Goal: Information Seeking & Learning: Learn about a topic

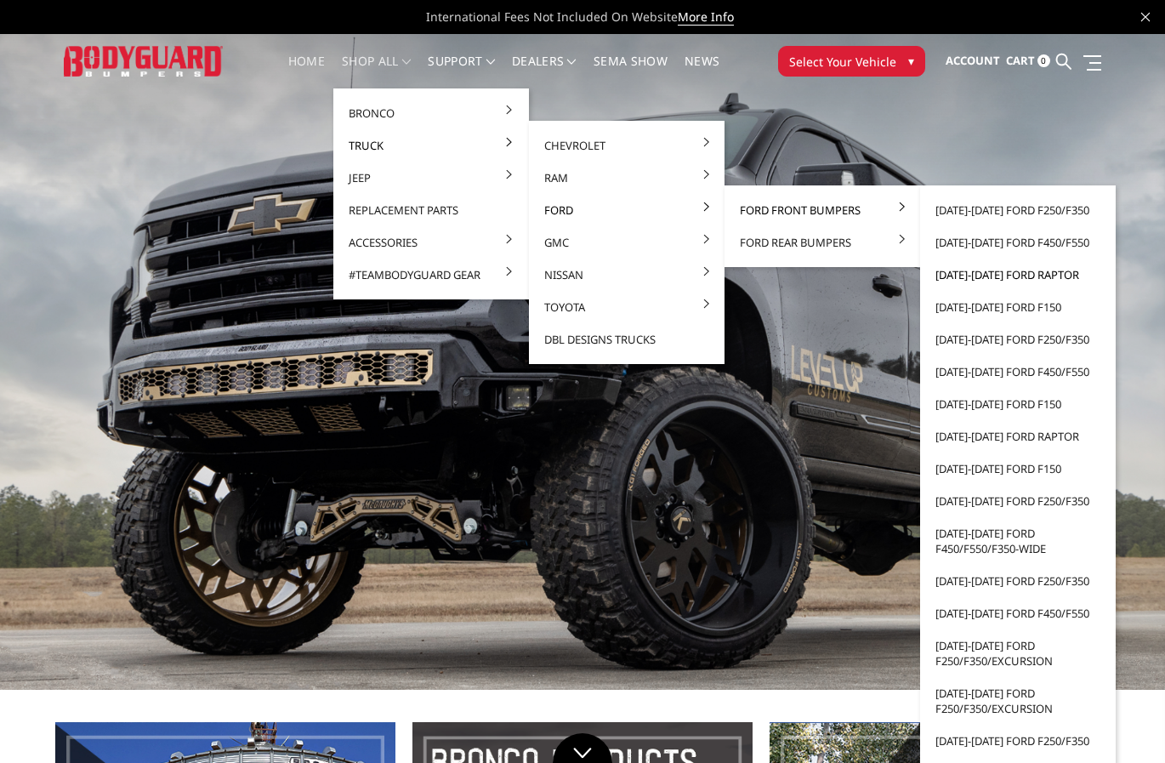
click at [1004, 275] on link "[DATE]-[DATE] Ford Raptor" at bounding box center [1018, 275] width 182 height 32
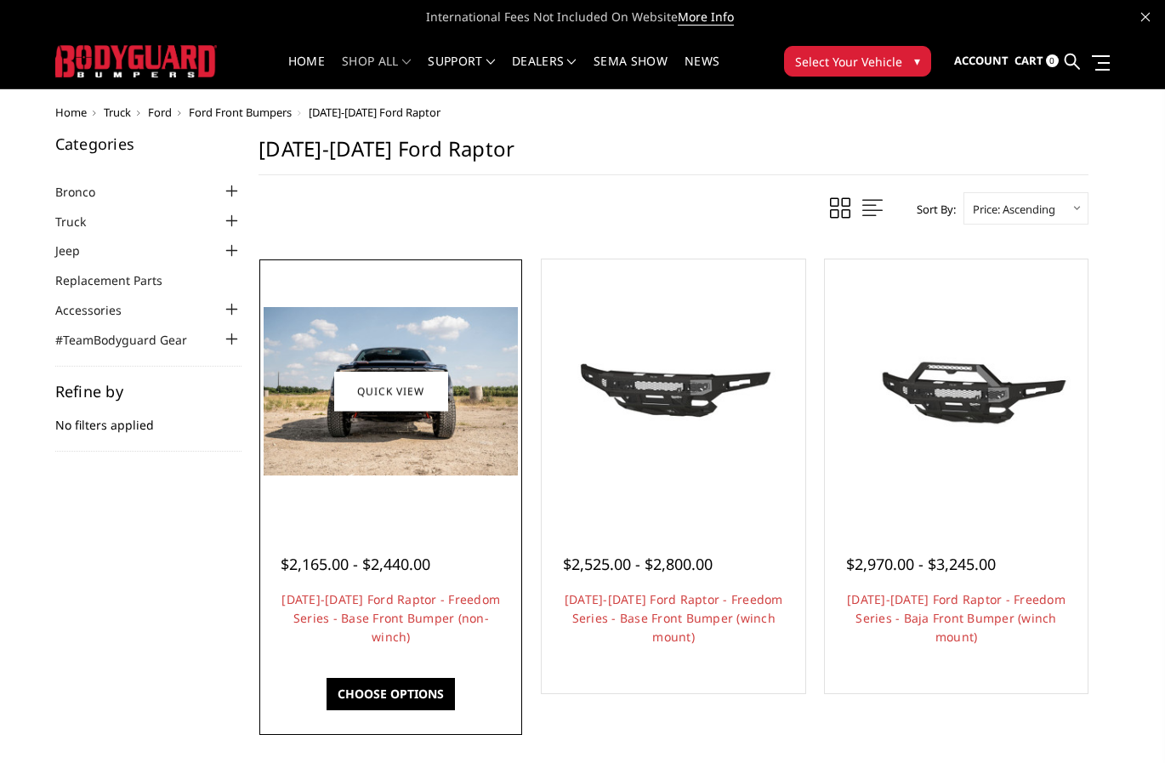
click at [449, 390] on img at bounding box center [391, 391] width 254 height 168
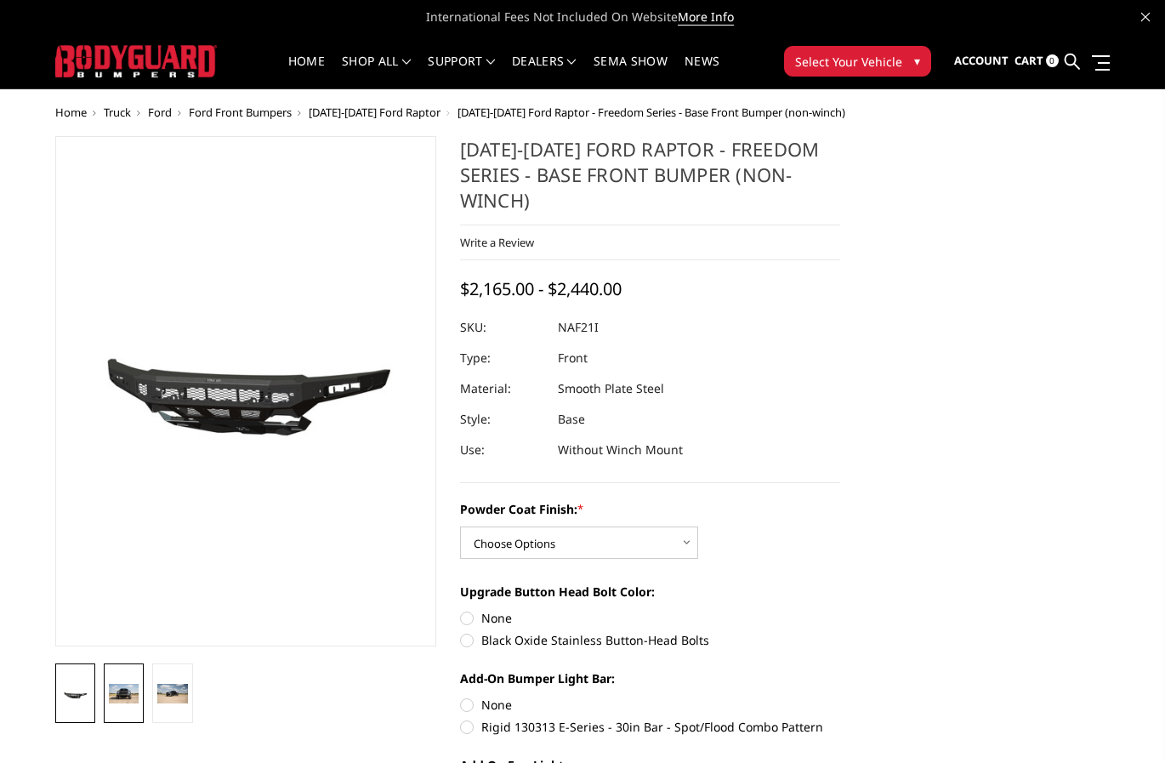
click at [138, 702] on img at bounding box center [124, 694] width 30 height 20
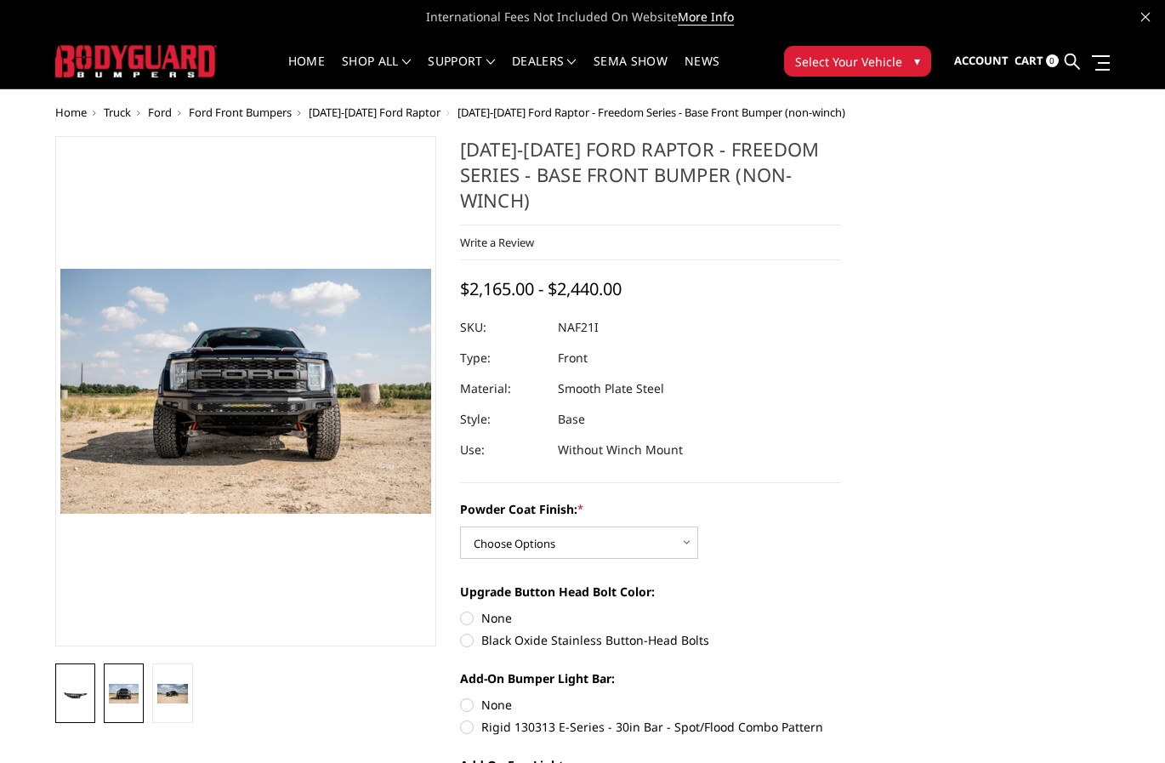
click at [80, 690] on img at bounding box center [75, 695] width 30 height 14
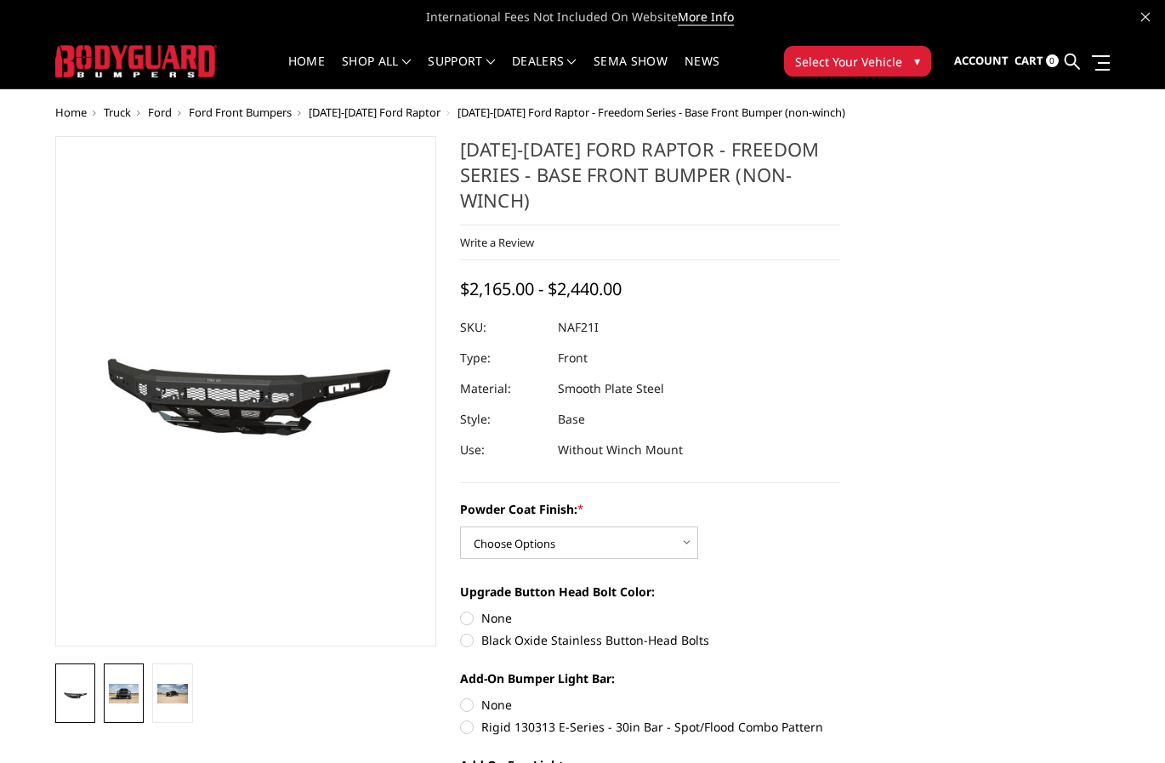
click at [119, 692] on img at bounding box center [124, 694] width 30 height 20
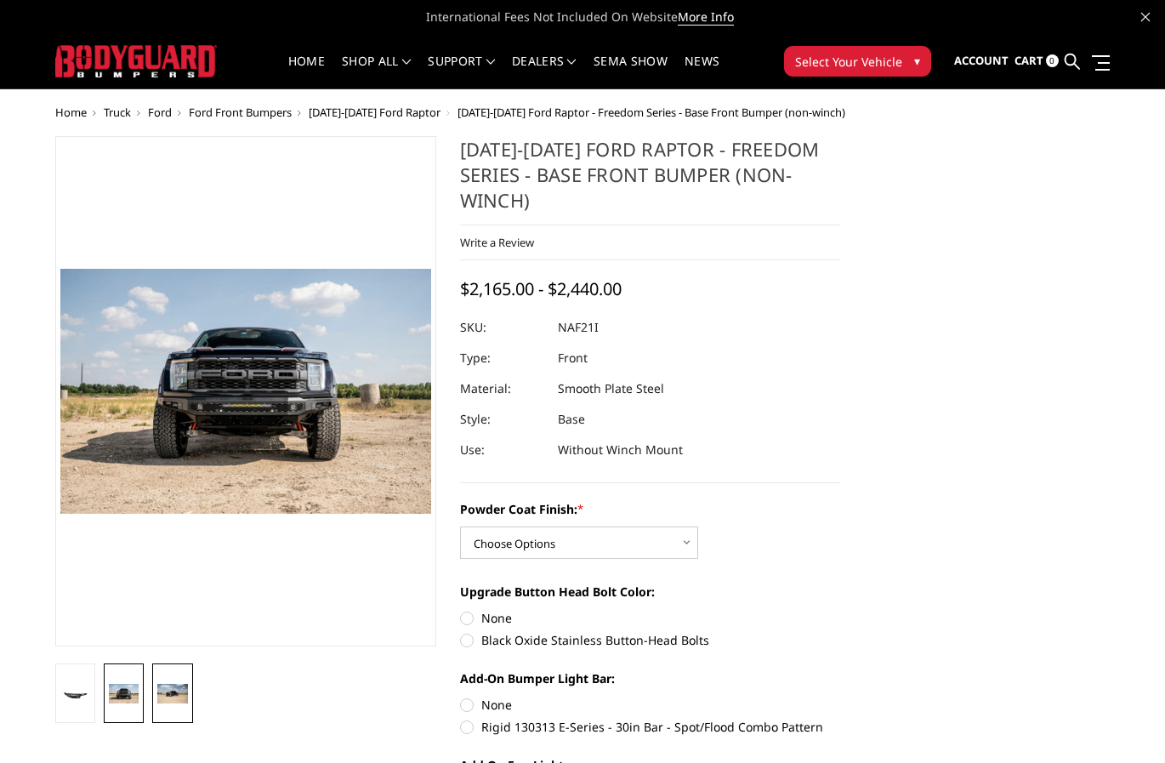
click at [161, 698] on img at bounding box center [172, 694] width 30 height 20
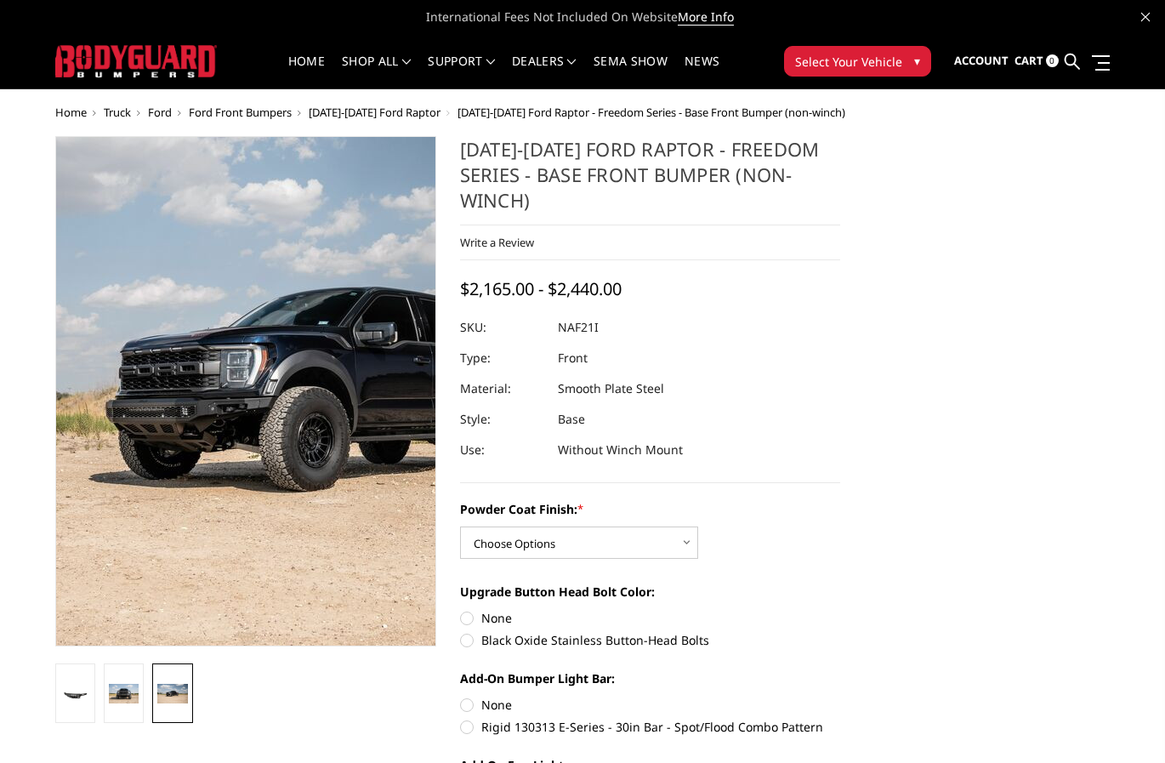
click at [191, 397] on img at bounding box center [347, 389] width 1089 height 723
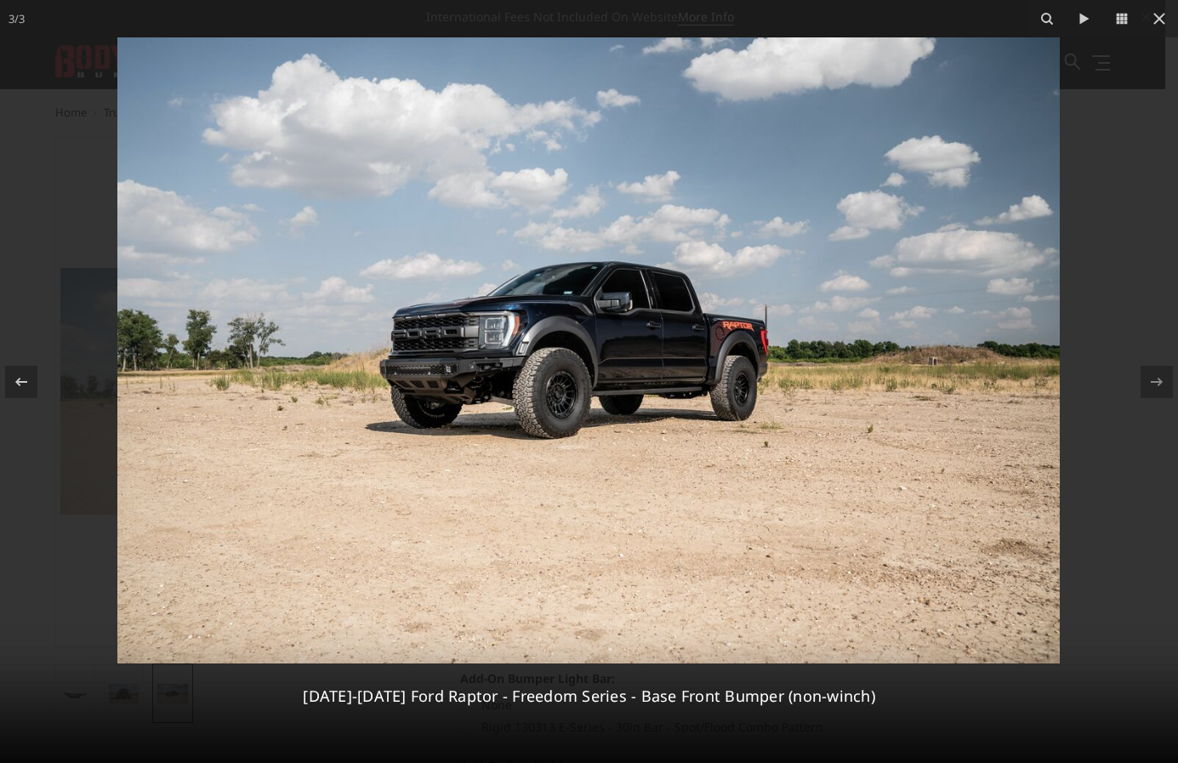
click at [517, 388] on img at bounding box center [588, 350] width 942 height 626
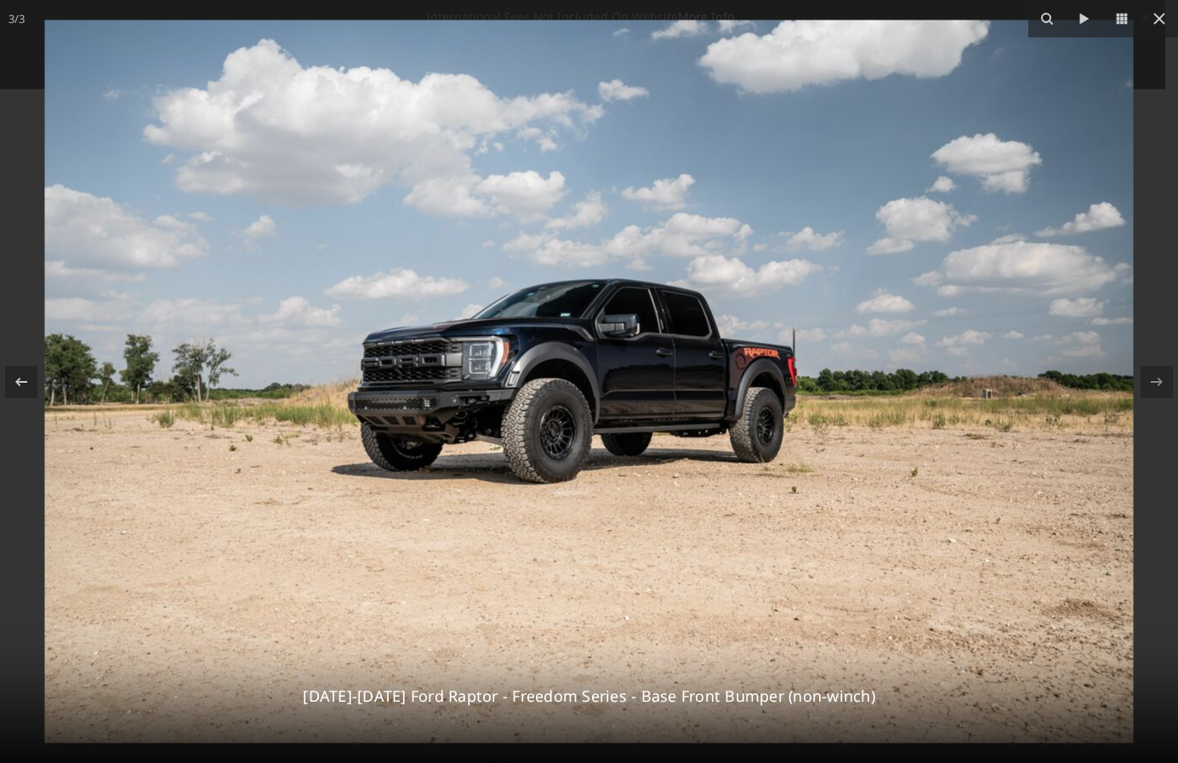
click at [517, 388] on img at bounding box center [589, 381] width 1089 height 723
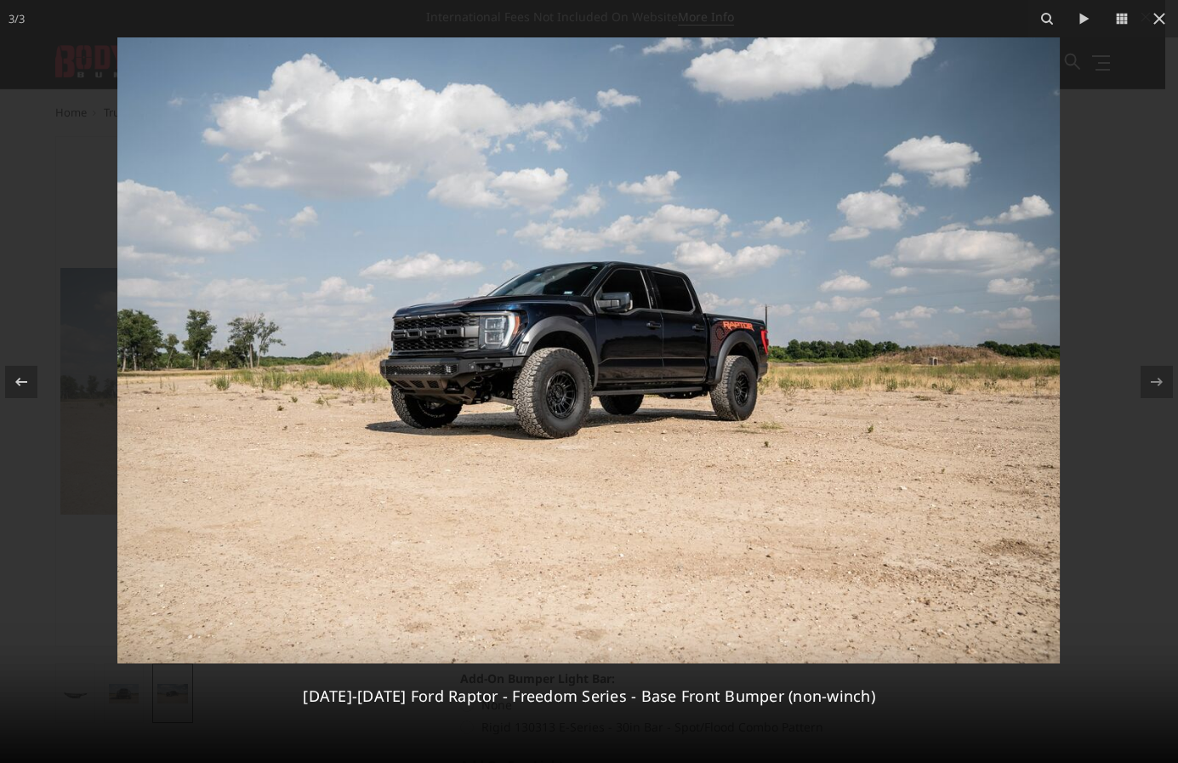
click at [517, 388] on img at bounding box center [588, 350] width 942 height 626
click at [1161, 17] on icon at bounding box center [1159, 19] width 12 height 12
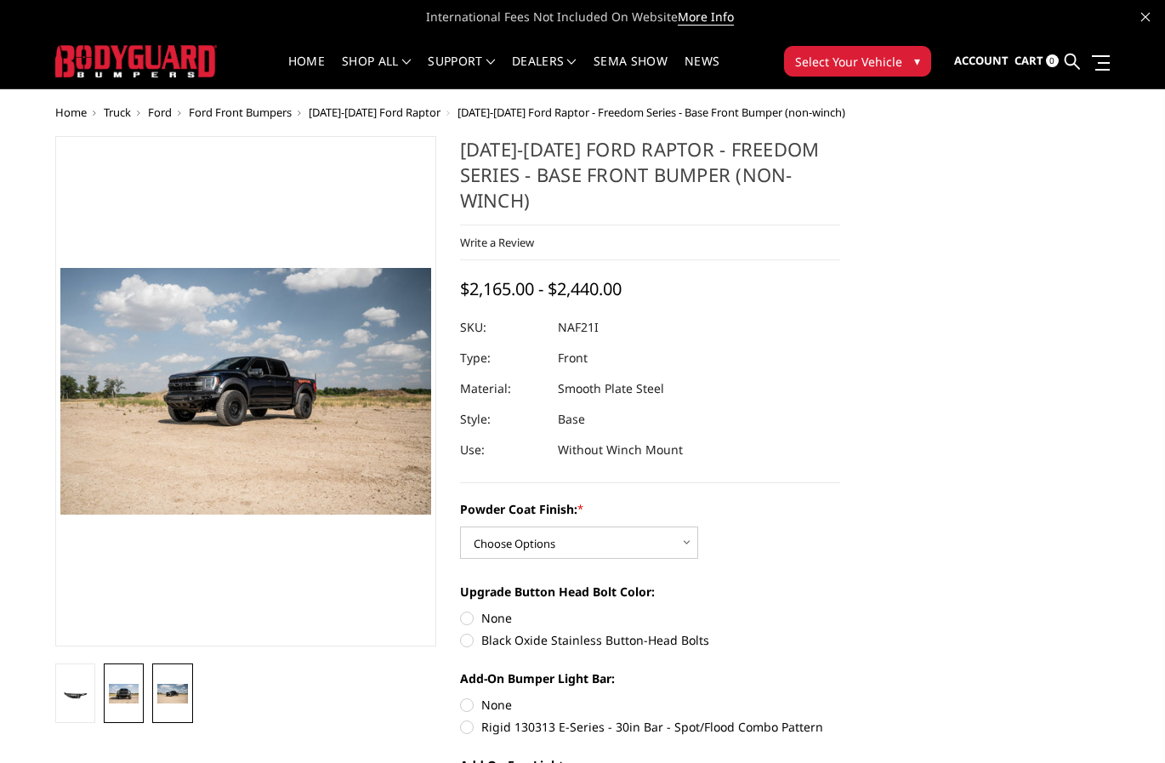
click at [115, 695] on img at bounding box center [124, 694] width 30 height 20
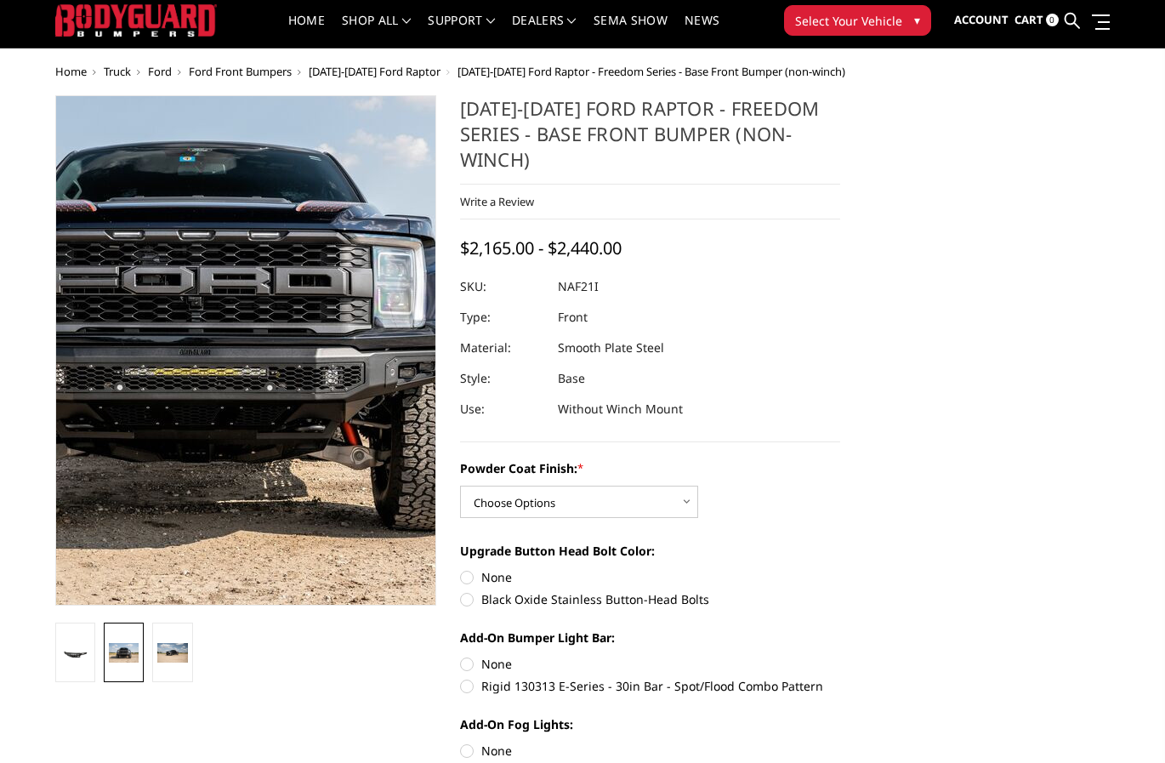
scroll to position [37, 0]
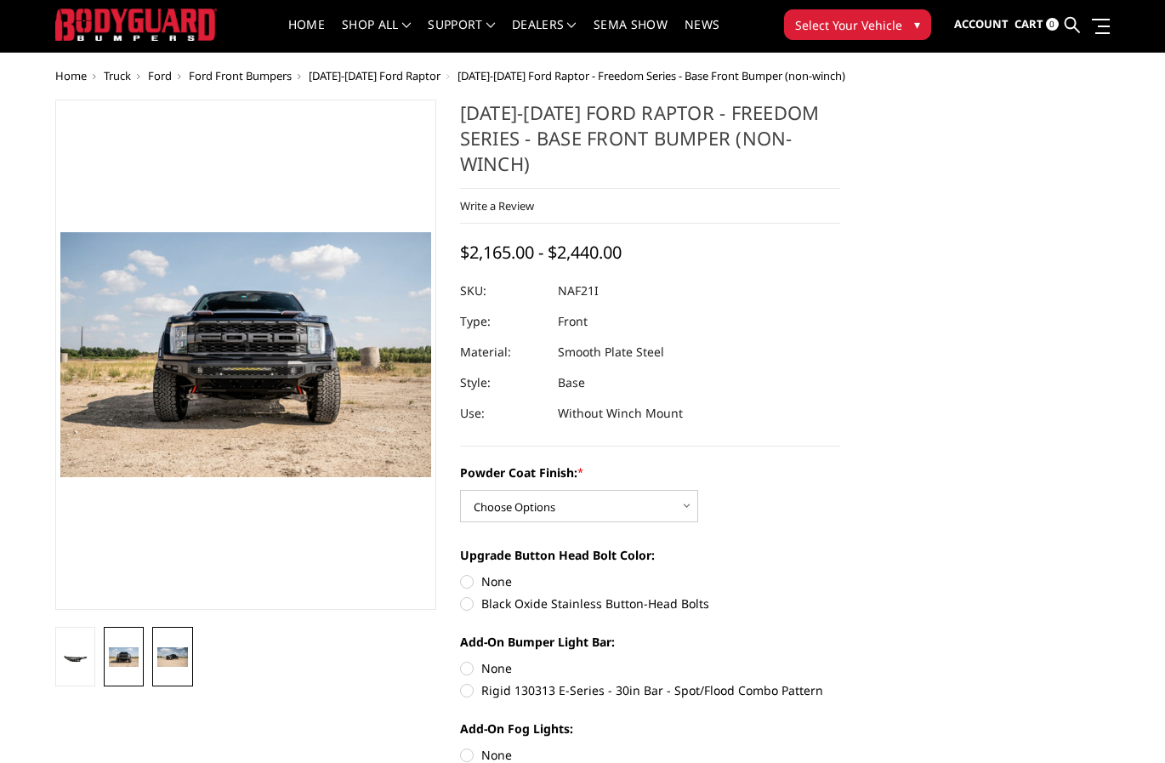
click at [183, 673] on link at bounding box center [172, 657] width 40 height 60
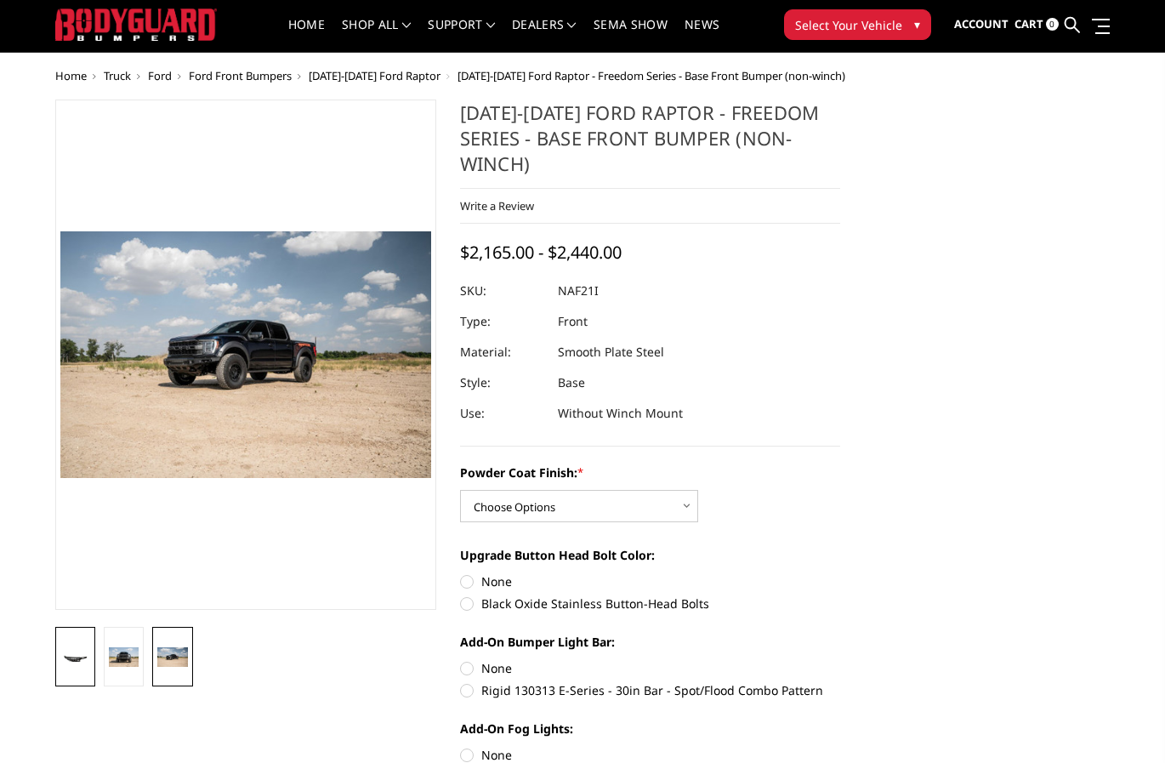
click at [77, 657] on img at bounding box center [75, 659] width 30 height 14
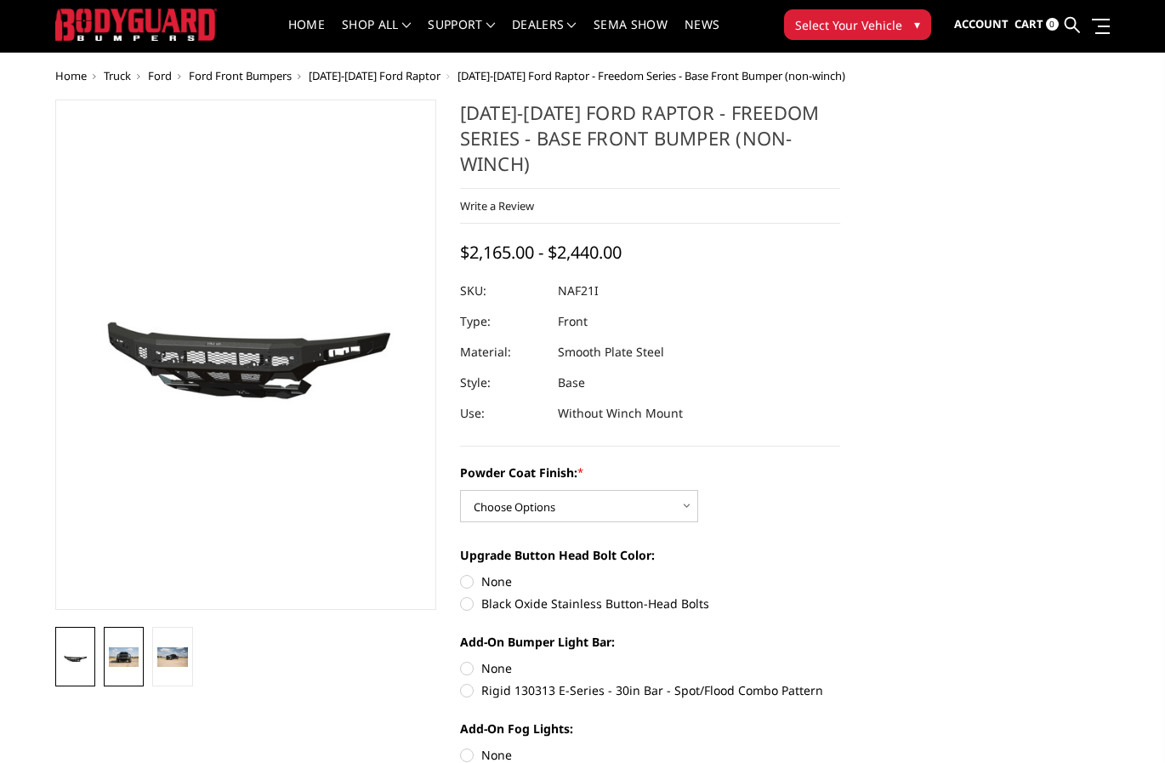
click at [107, 654] on link at bounding box center [124, 657] width 40 height 60
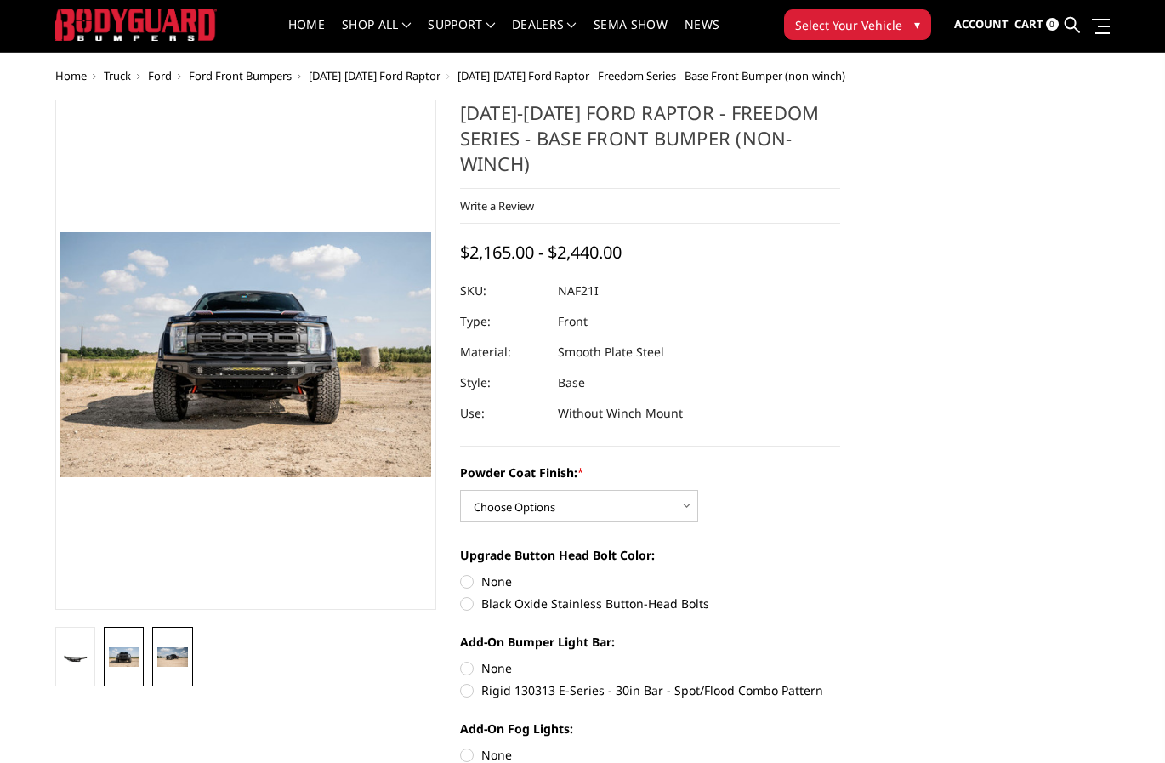
click at [172, 657] on img at bounding box center [172, 657] width 30 height 20
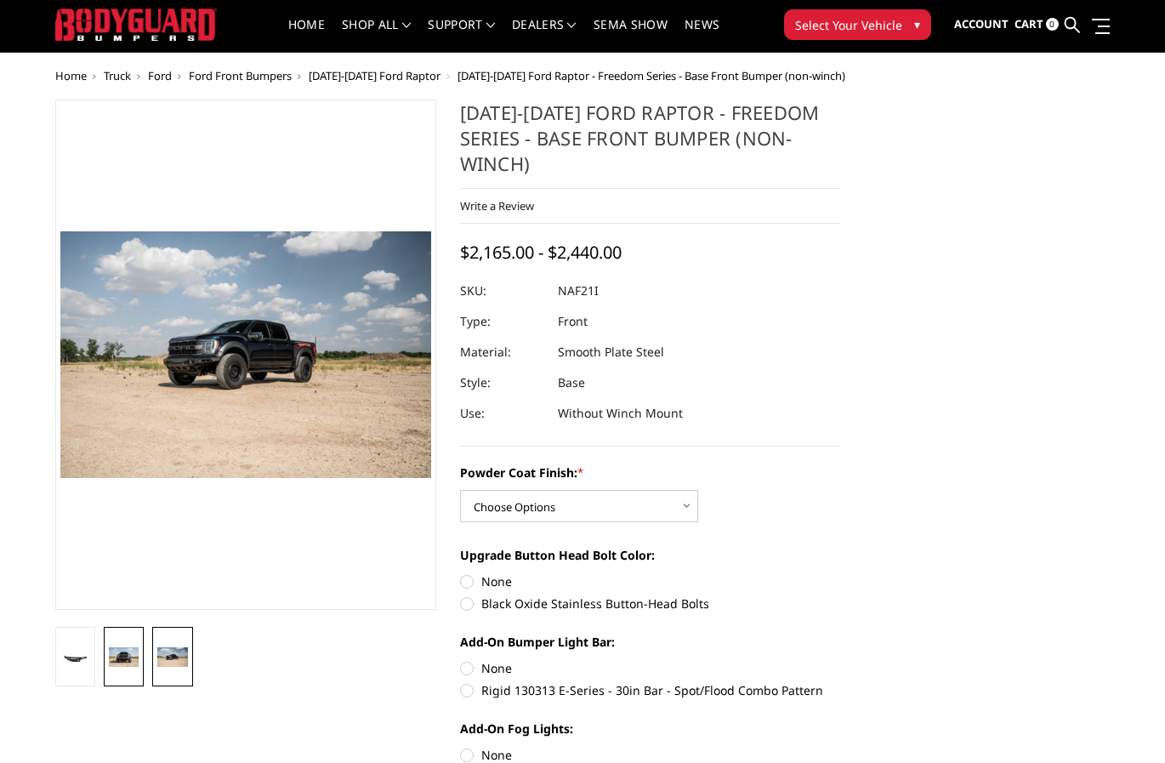
click at [127, 661] on img at bounding box center [124, 657] width 30 height 20
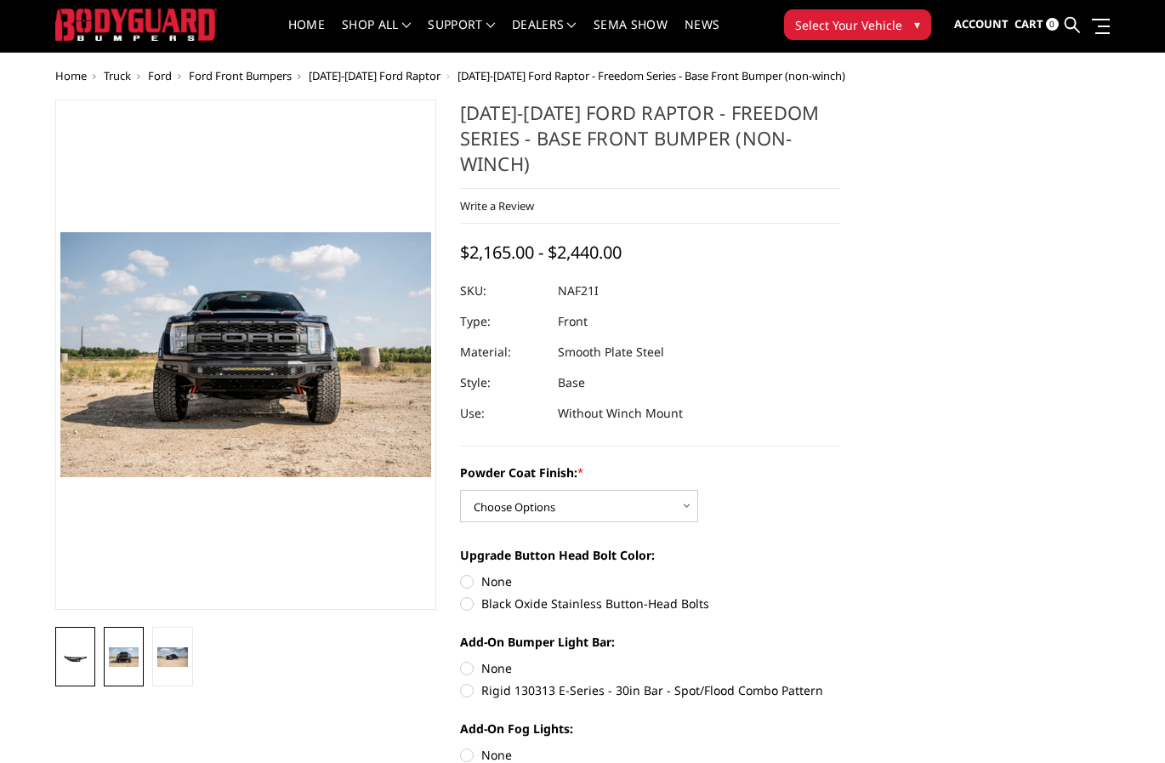
click at [87, 650] on link at bounding box center [75, 657] width 40 height 60
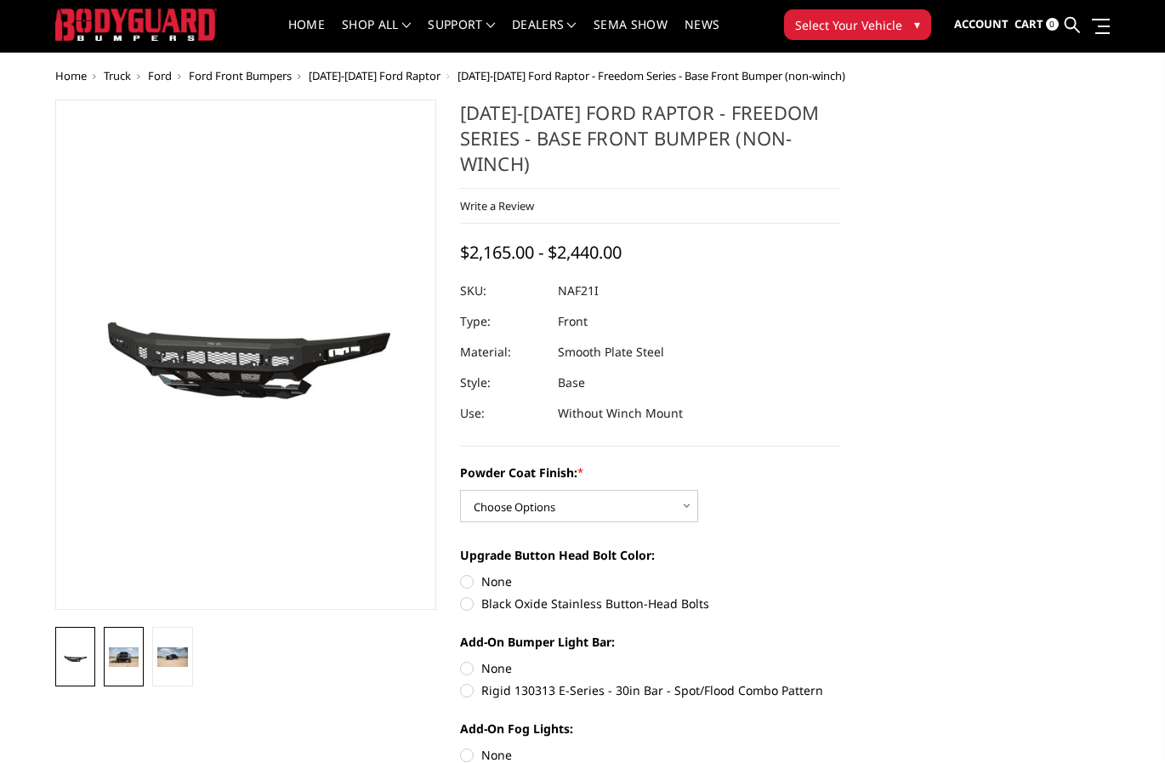
click at [107, 652] on link at bounding box center [124, 657] width 40 height 60
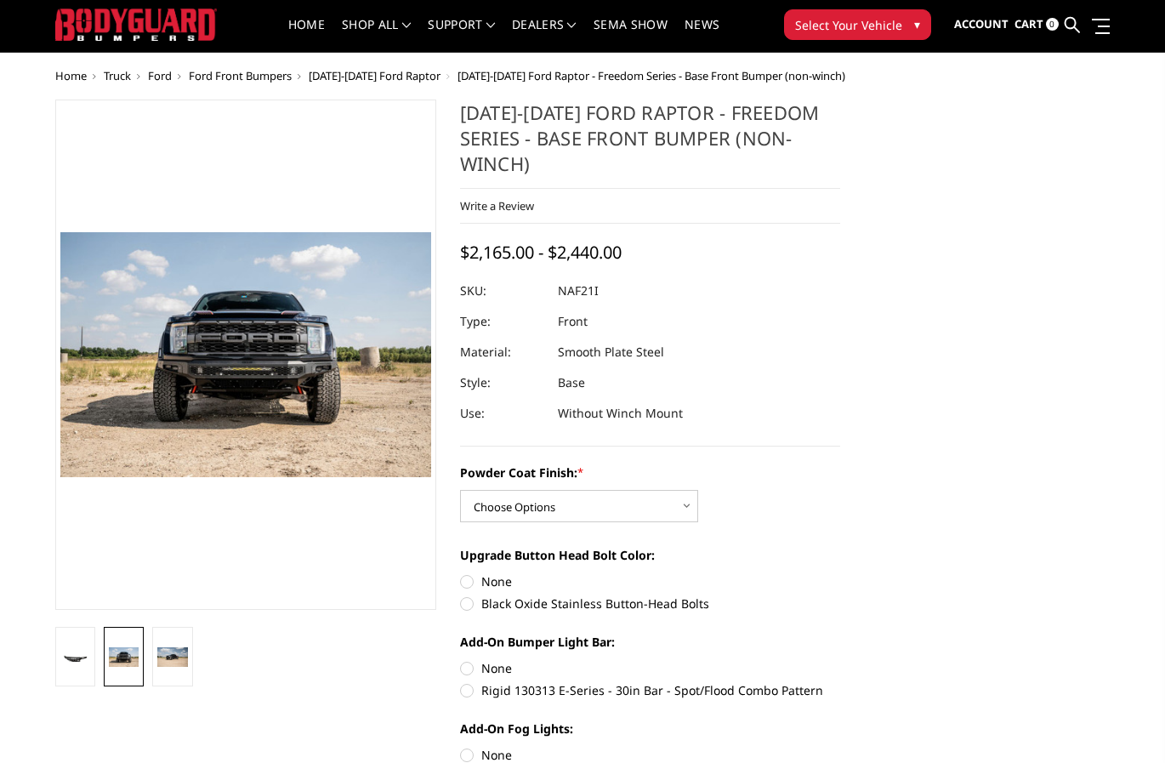
click at [196, 663] on li at bounding box center [172, 657] width 48 height 60
click at [174, 661] on img at bounding box center [172, 657] width 30 height 20
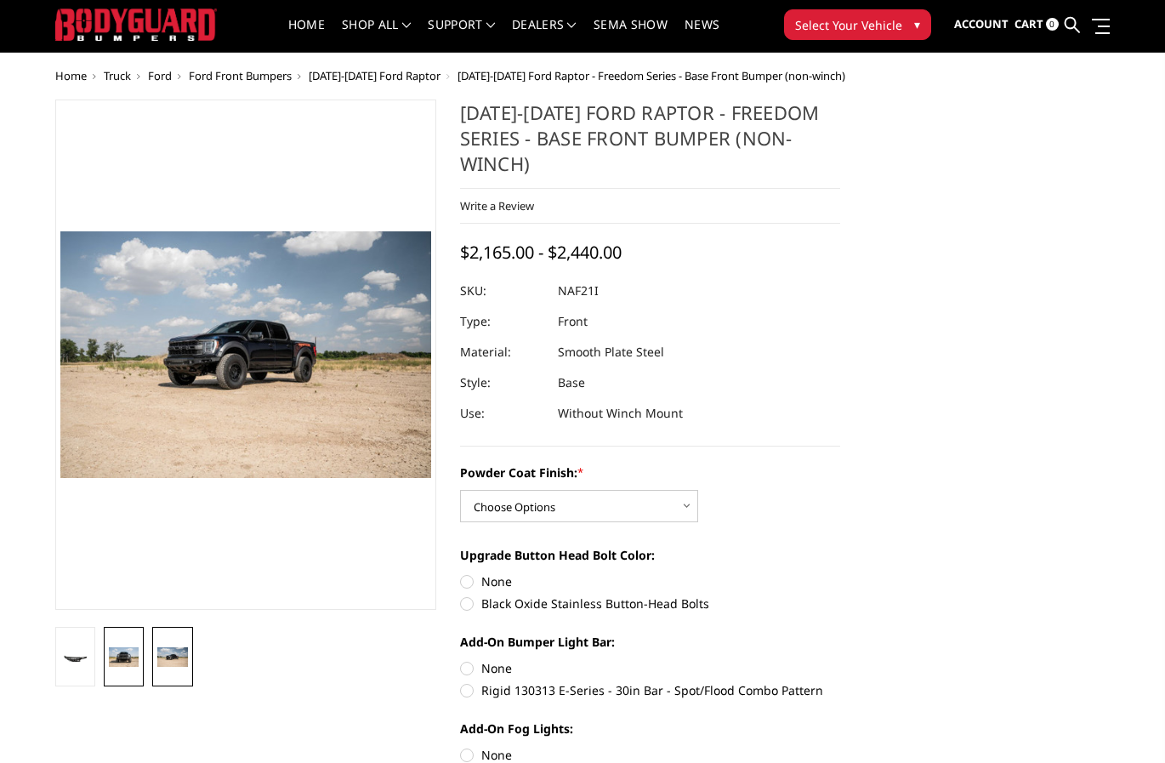
click at [122, 658] on img at bounding box center [124, 657] width 30 height 20
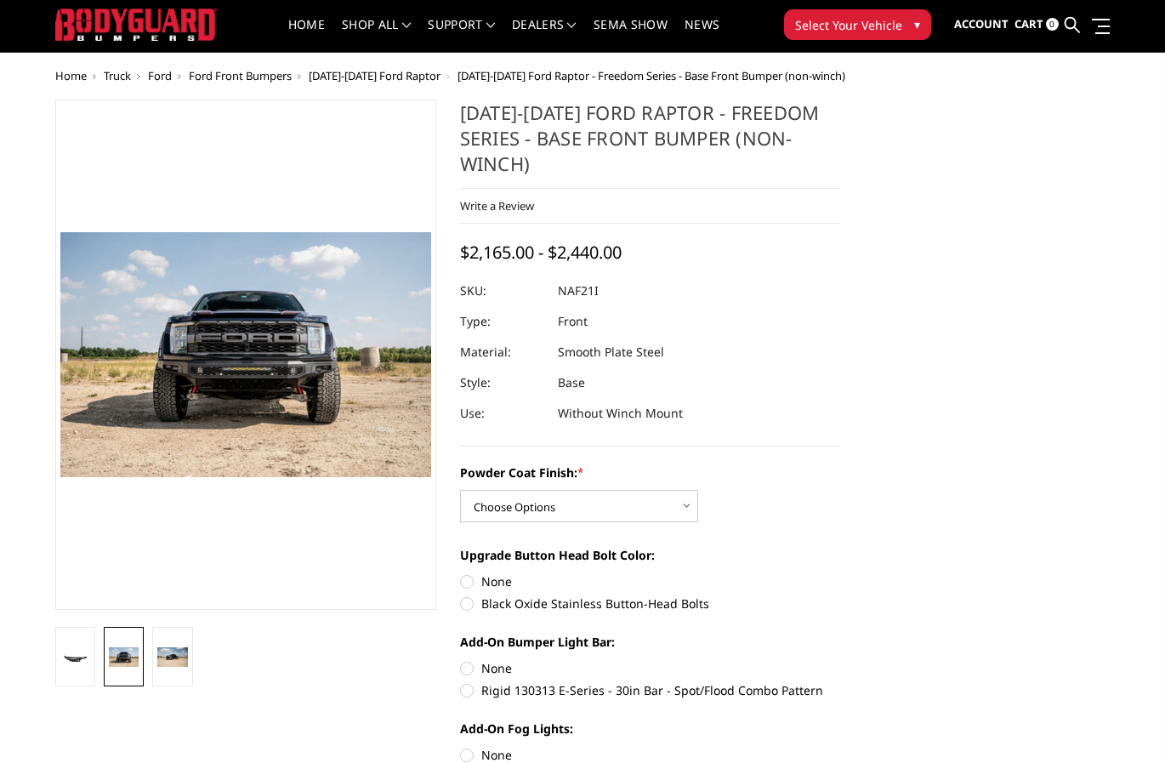
click at [100, 656] on li at bounding box center [124, 657] width 48 height 60
click at [98, 659] on li at bounding box center [75, 657] width 48 height 60
click at [96, 664] on li at bounding box center [75, 657] width 48 height 60
click at [72, 652] on img at bounding box center [75, 659] width 30 height 14
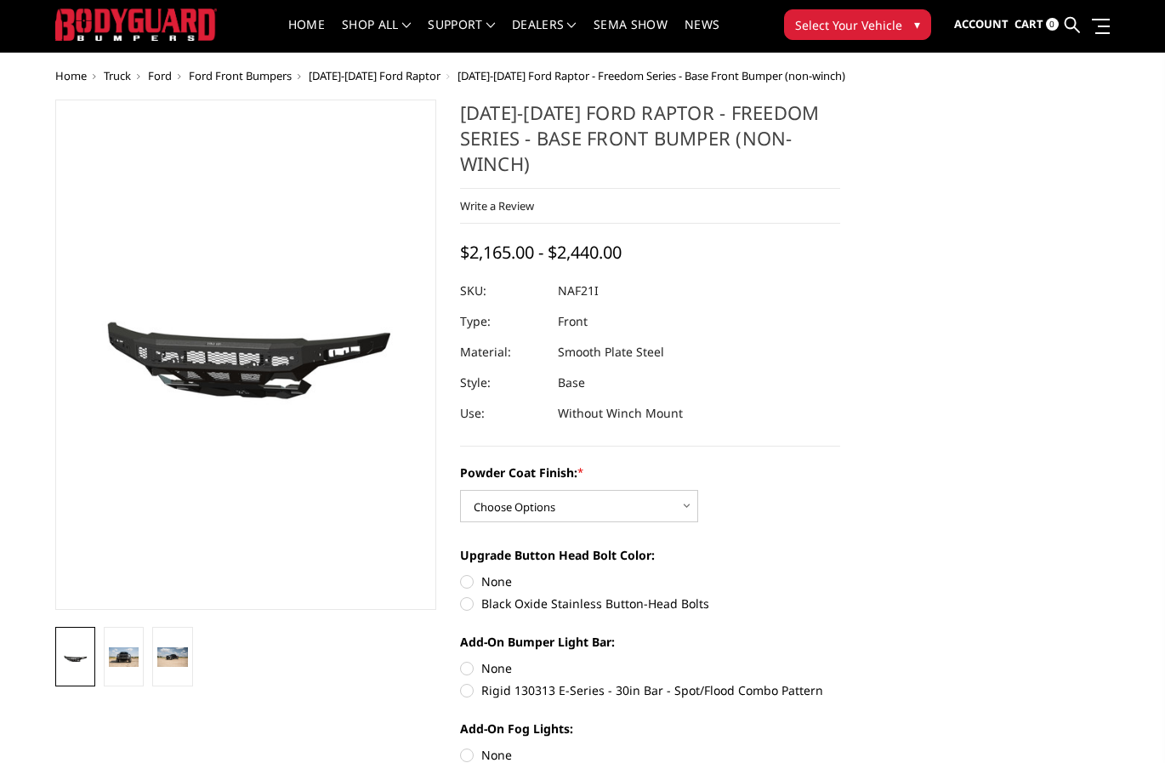
click at [101, 658] on li at bounding box center [124, 657] width 48 height 60
click at [146, 661] on li at bounding box center [124, 657] width 48 height 60
click at [131, 661] on img at bounding box center [124, 657] width 30 height 20
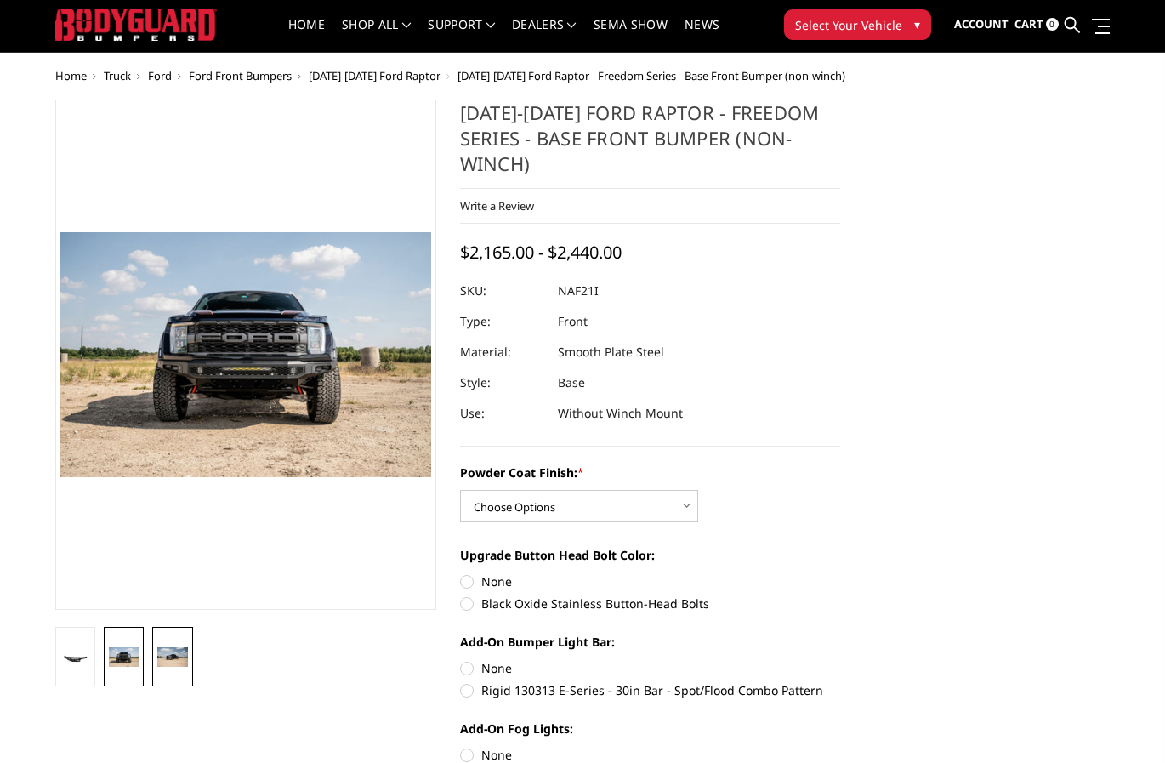
click at [165, 658] on img at bounding box center [172, 657] width 30 height 20
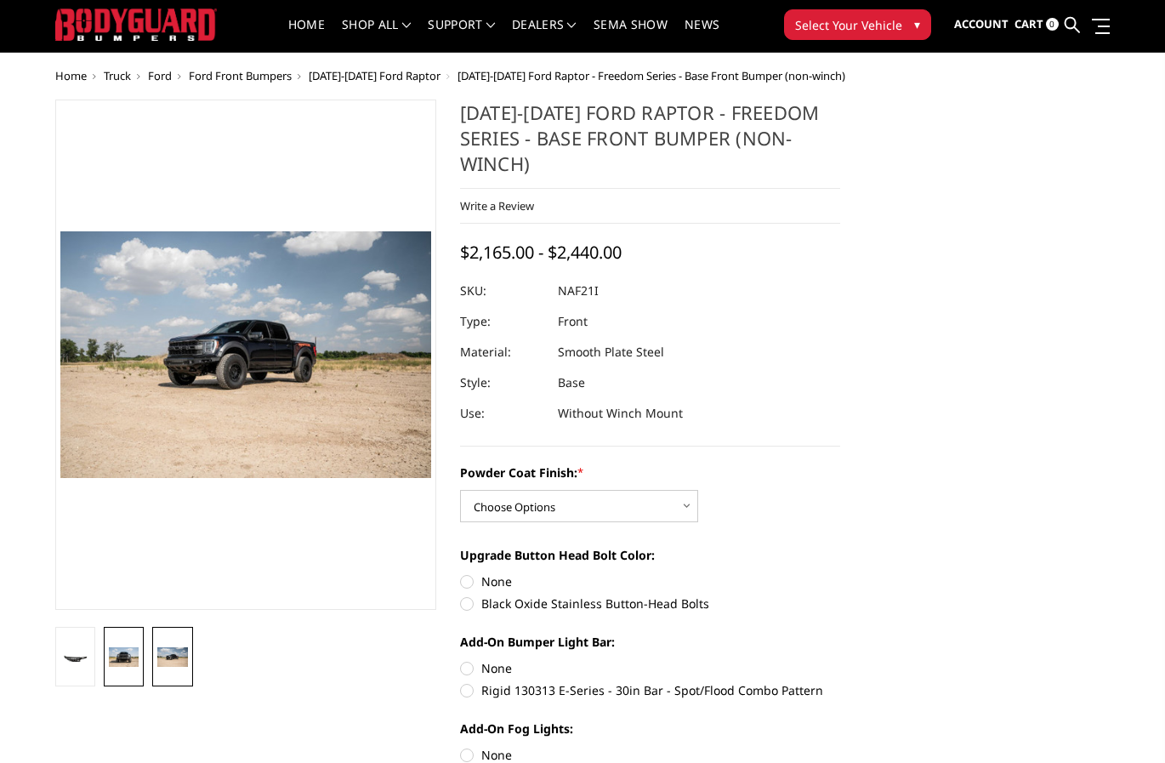
click at [122, 661] on img at bounding box center [124, 657] width 30 height 20
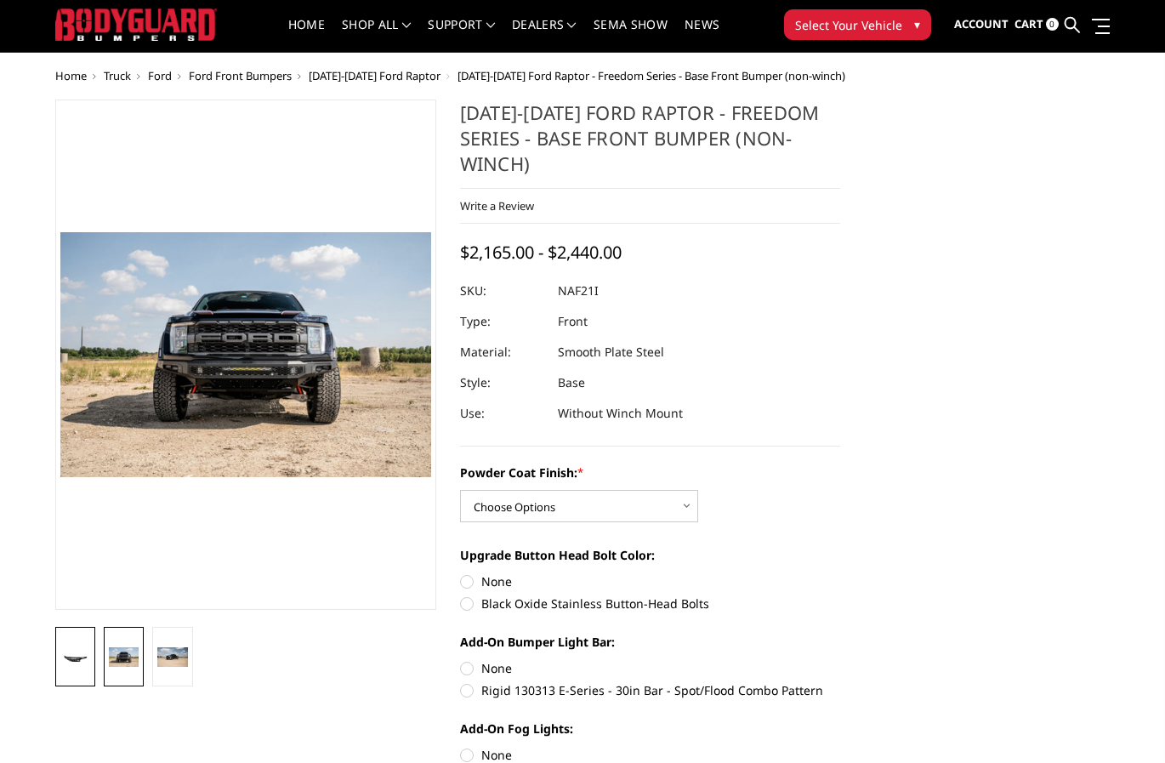
click at [71, 658] on img at bounding box center [75, 659] width 30 height 14
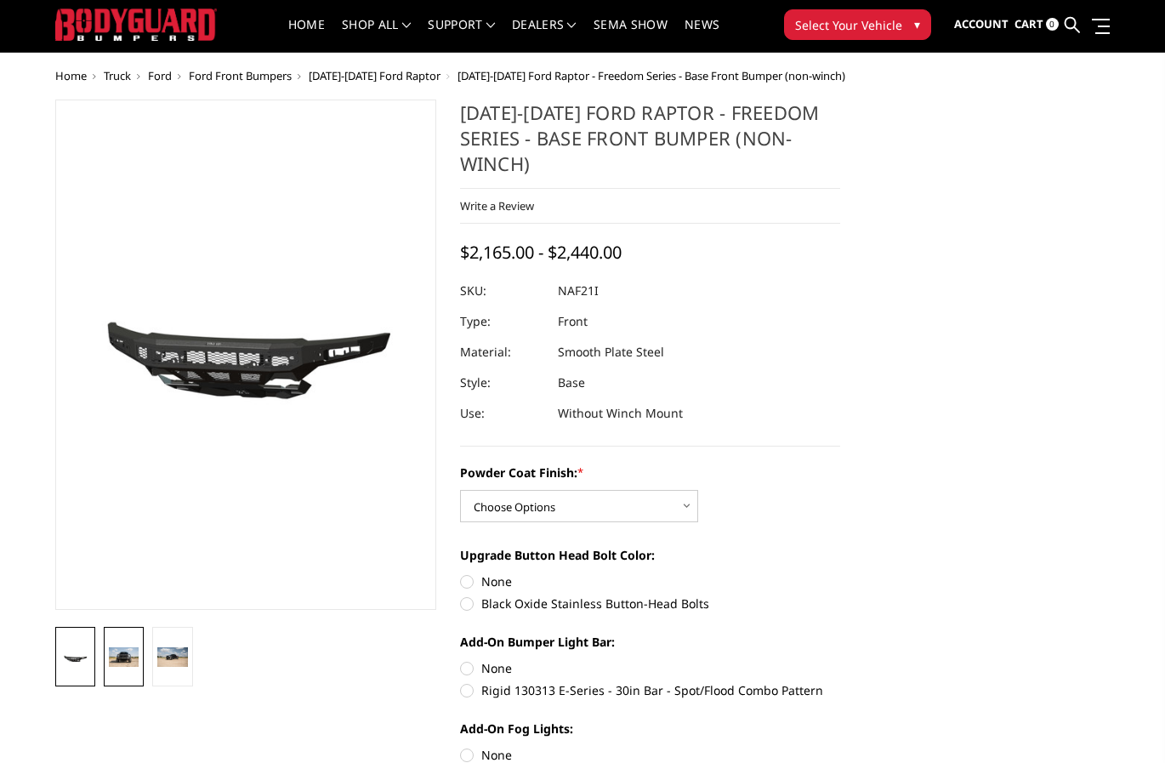
click at [127, 662] on img at bounding box center [124, 657] width 30 height 20
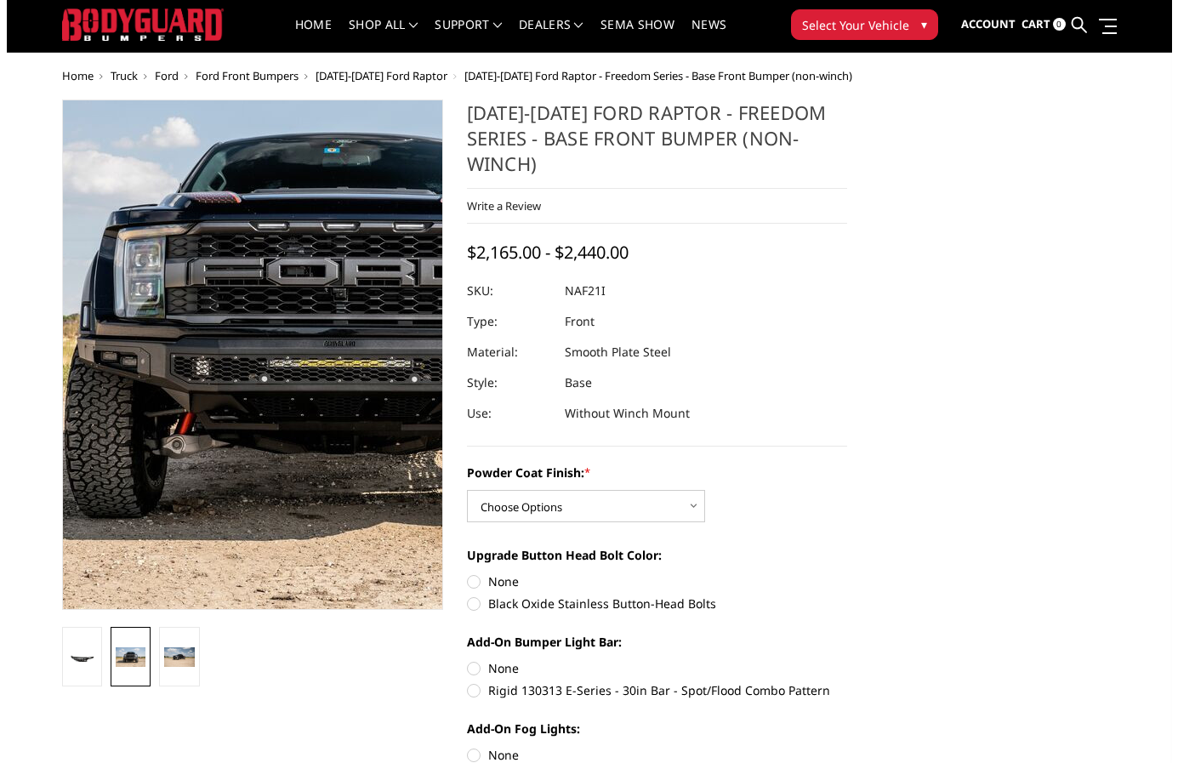
scroll to position [24, 0]
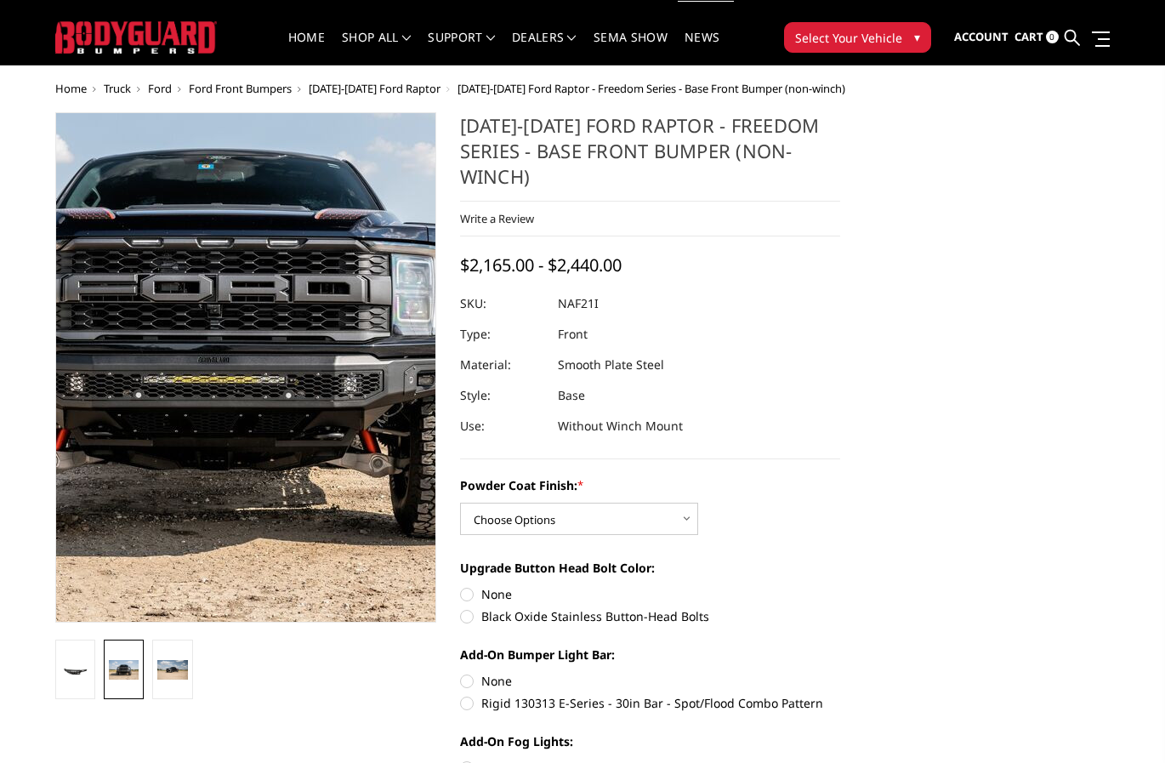
click at [265, 441] on img at bounding box center [211, 337] width 1089 height 721
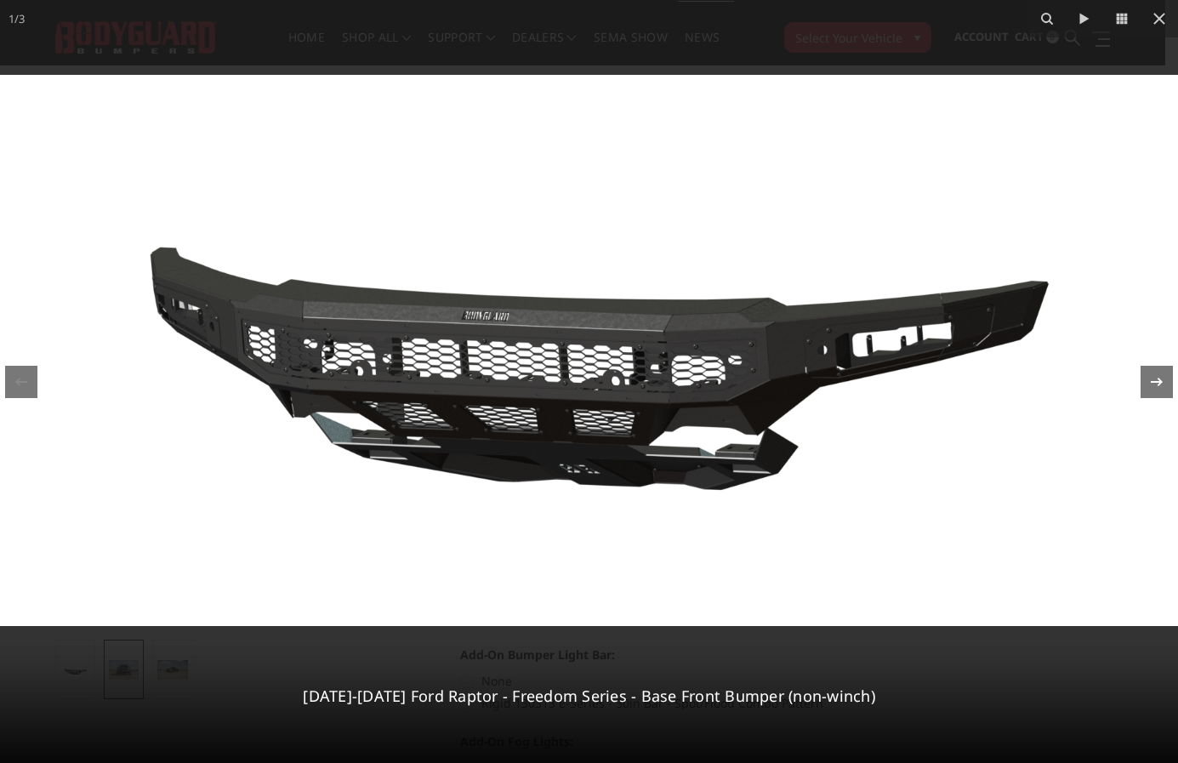
click at [1159, 386] on icon at bounding box center [1157, 382] width 20 height 20
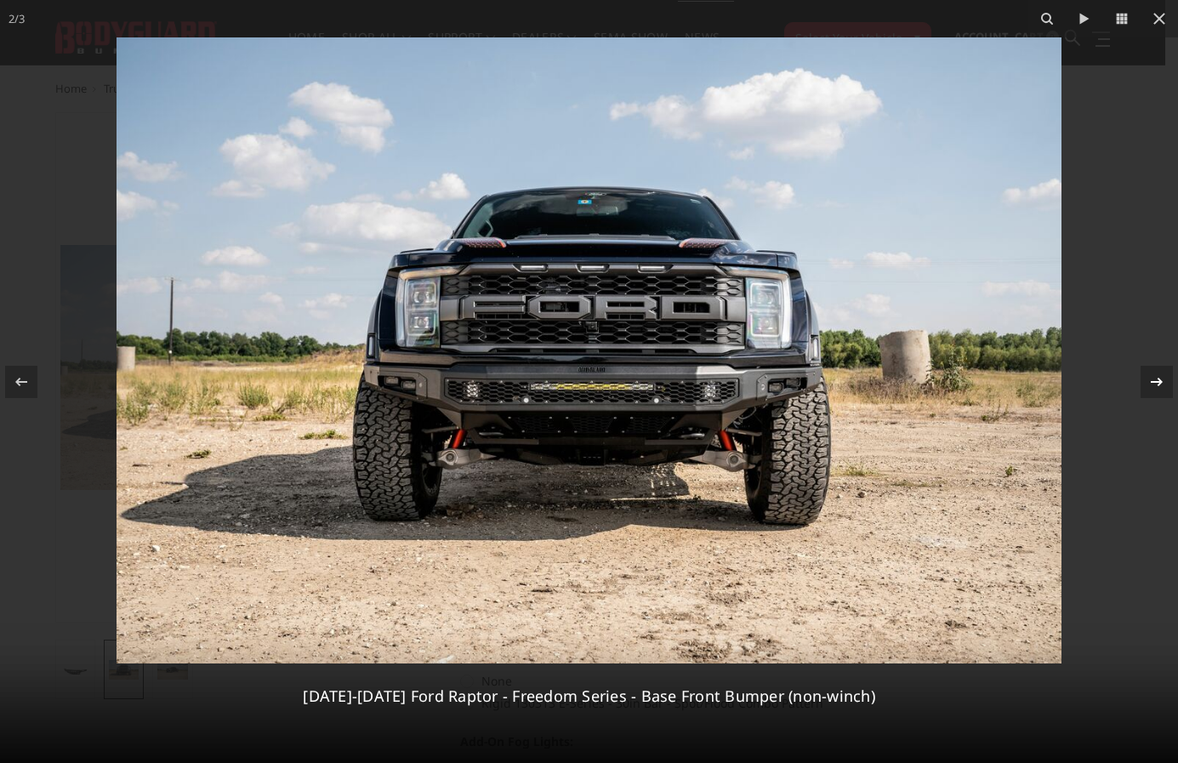
click at [1159, 386] on icon at bounding box center [1157, 382] width 20 height 20
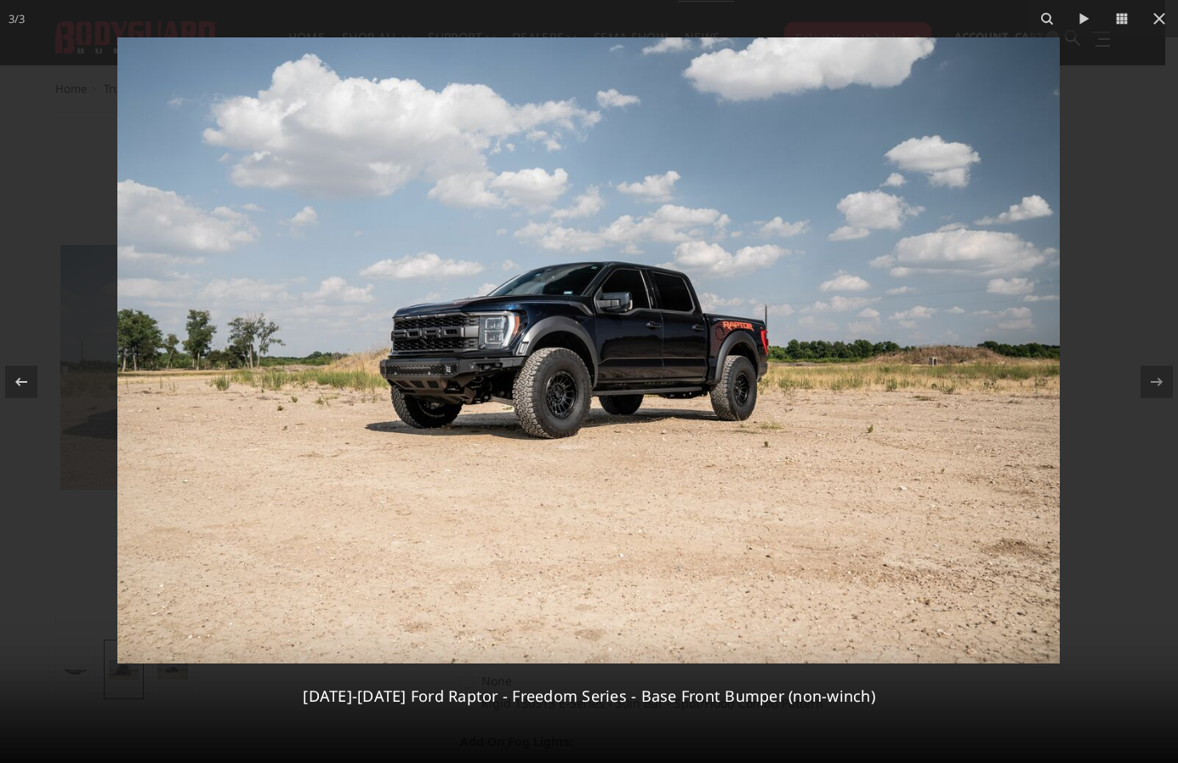
click at [492, 375] on img at bounding box center [588, 350] width 942 height 626
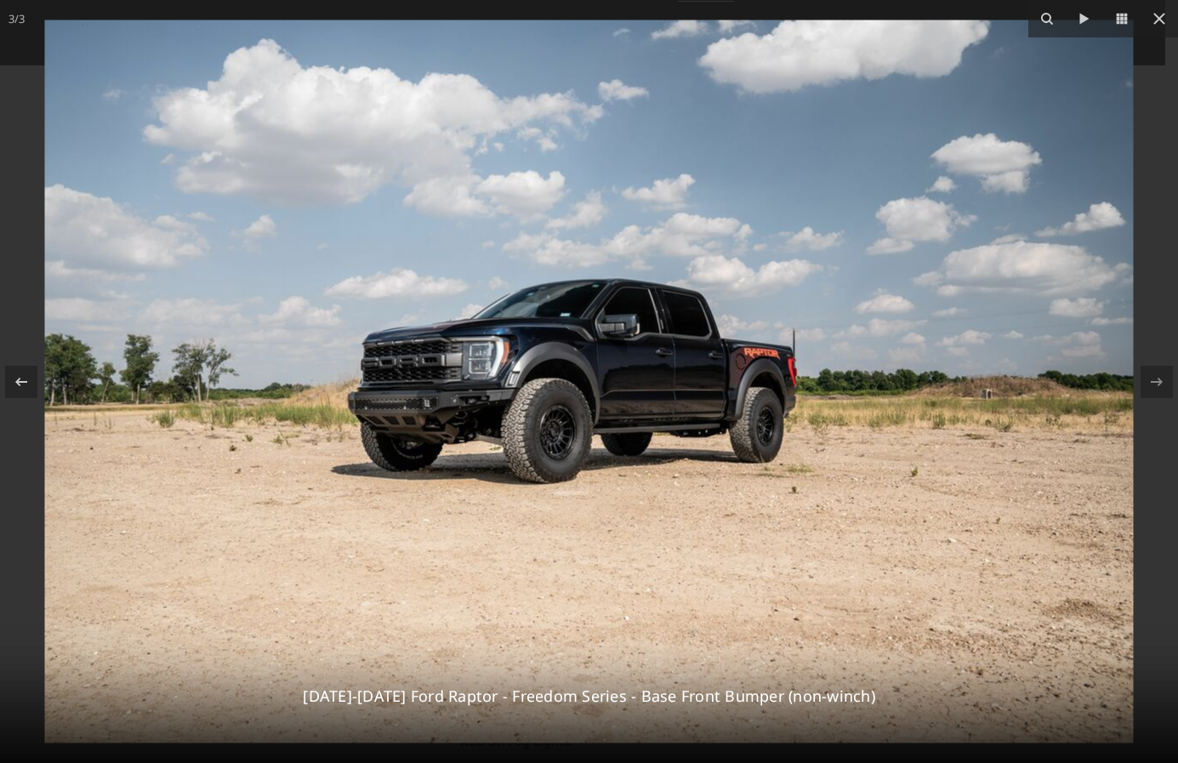
click at [485, 410] on img at bounding box center [589, 381] width 1089 height 723
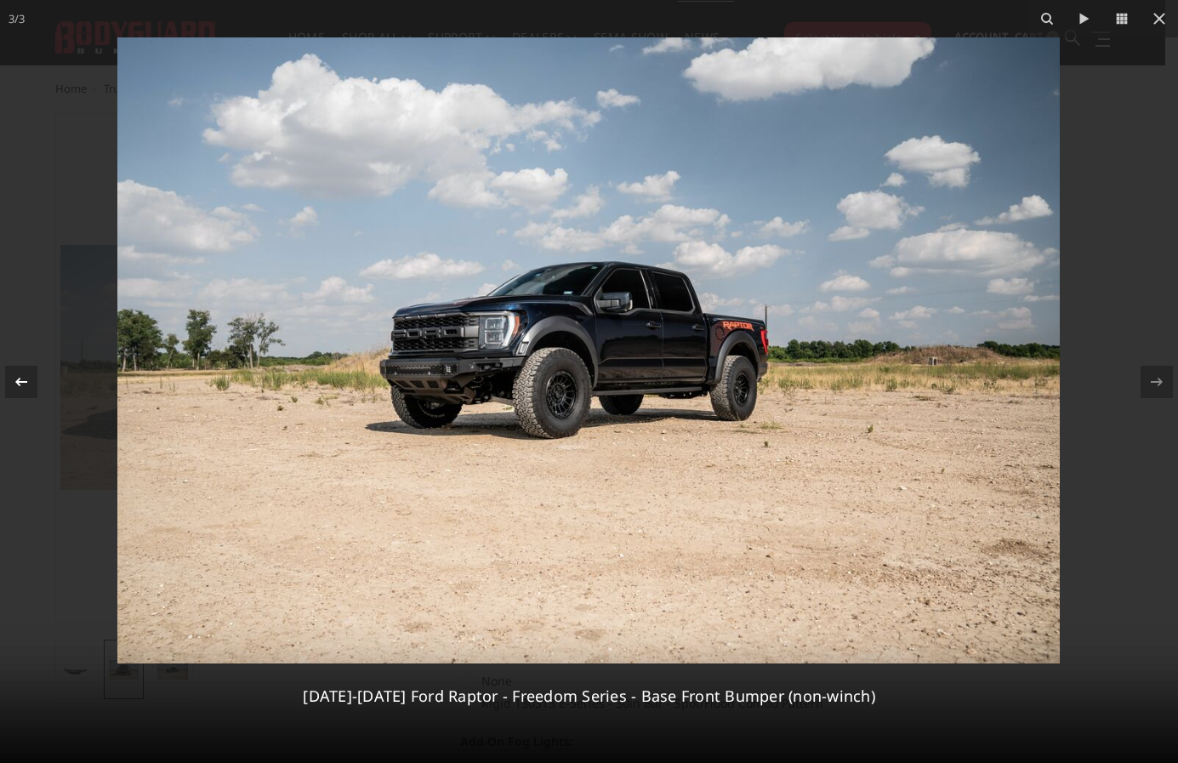
click at [17, 388] on icon at bounding box center [21, 382] width 20 height 20
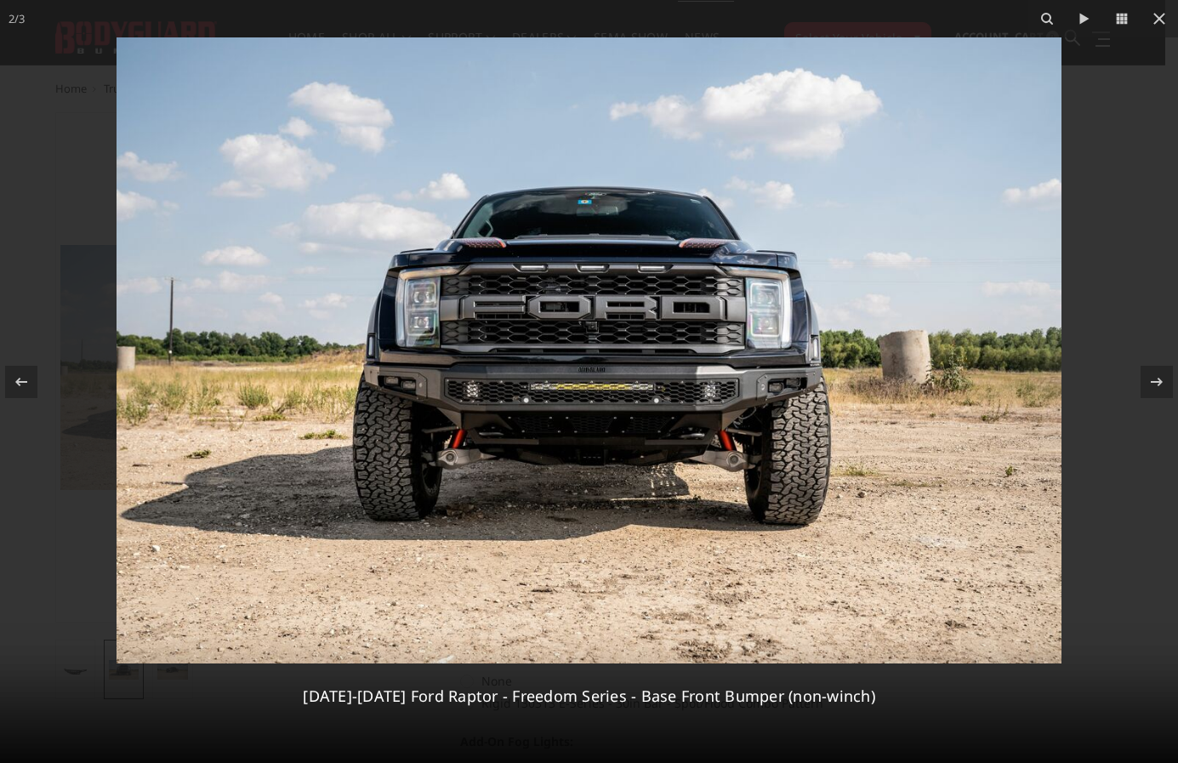
click at [402, 384] on img at bounding box center [589, 350] width 945 height 626
